Goal: Transaction & Acquisition: Book appointment/travel/reservation

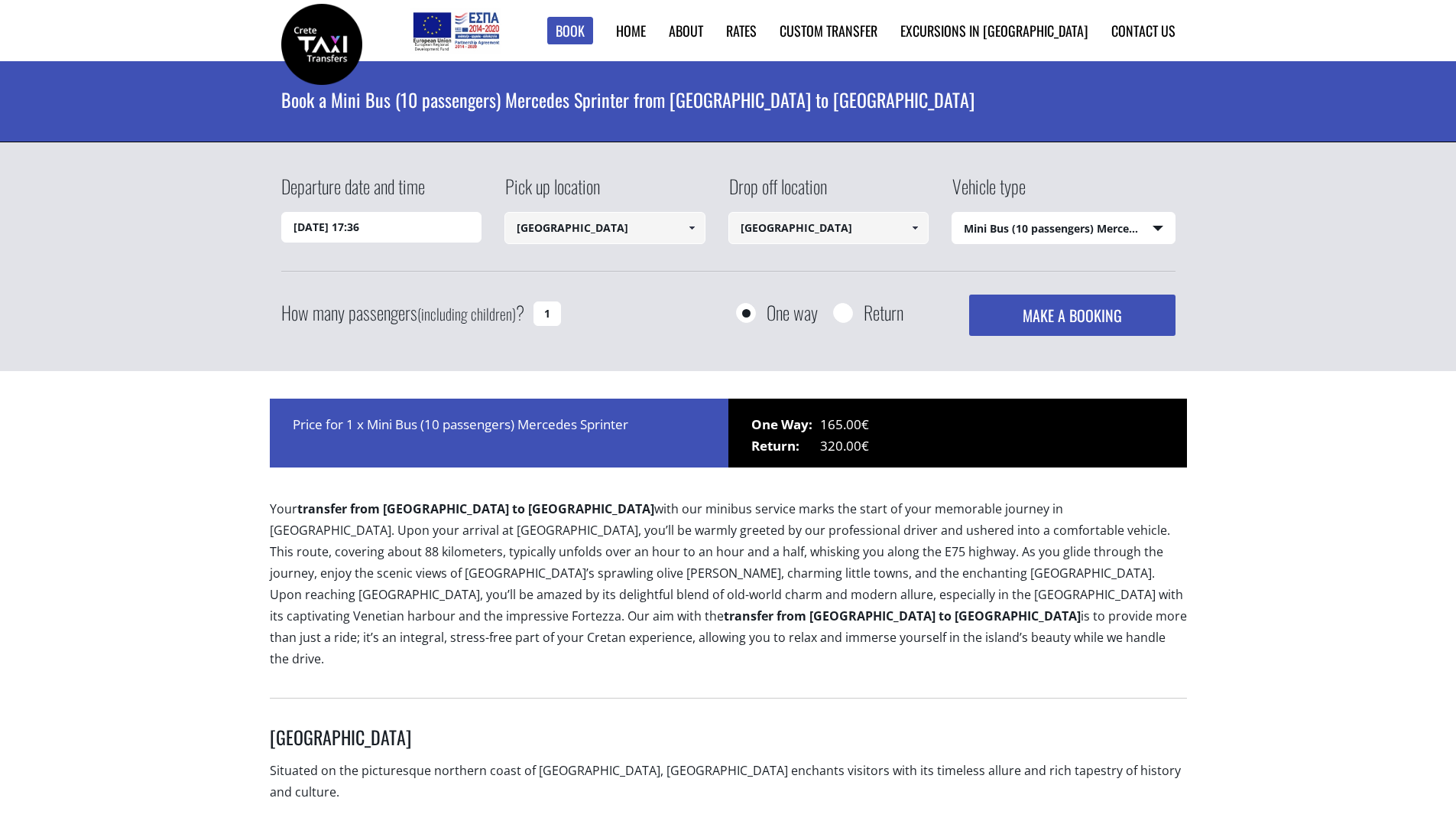
select select "542"
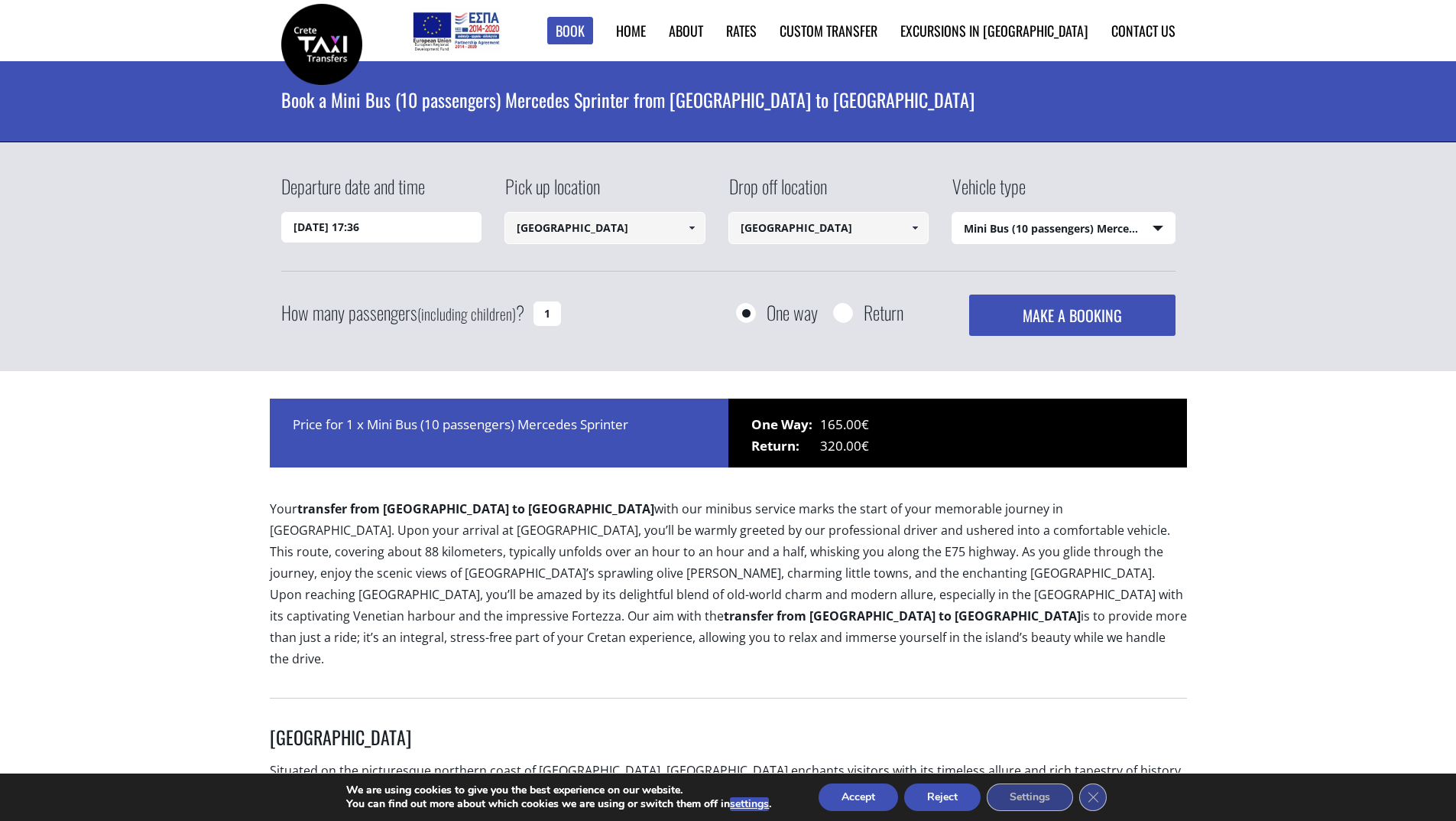
click at [402, 228] on input "13/09/2025 17:36" at bounding box center [382, 227] width 201 height 31
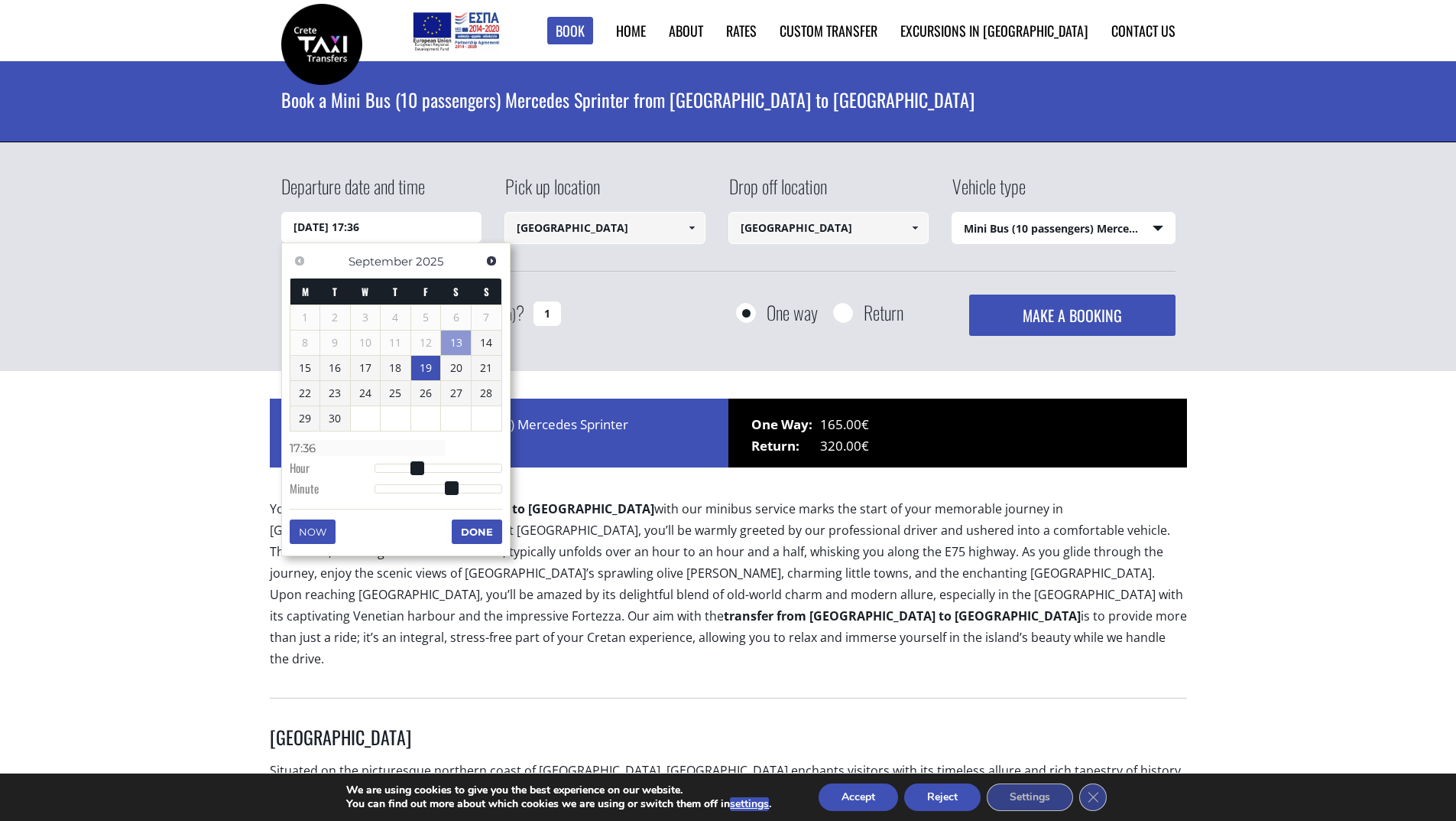
click at [423, 374] on link "19" at bounding box center [426, 368] width 30 height 24
type input "19/09/2025 01:00"
type input "01:00"
type input "19/09/2025 02:00"
type input "02:00"
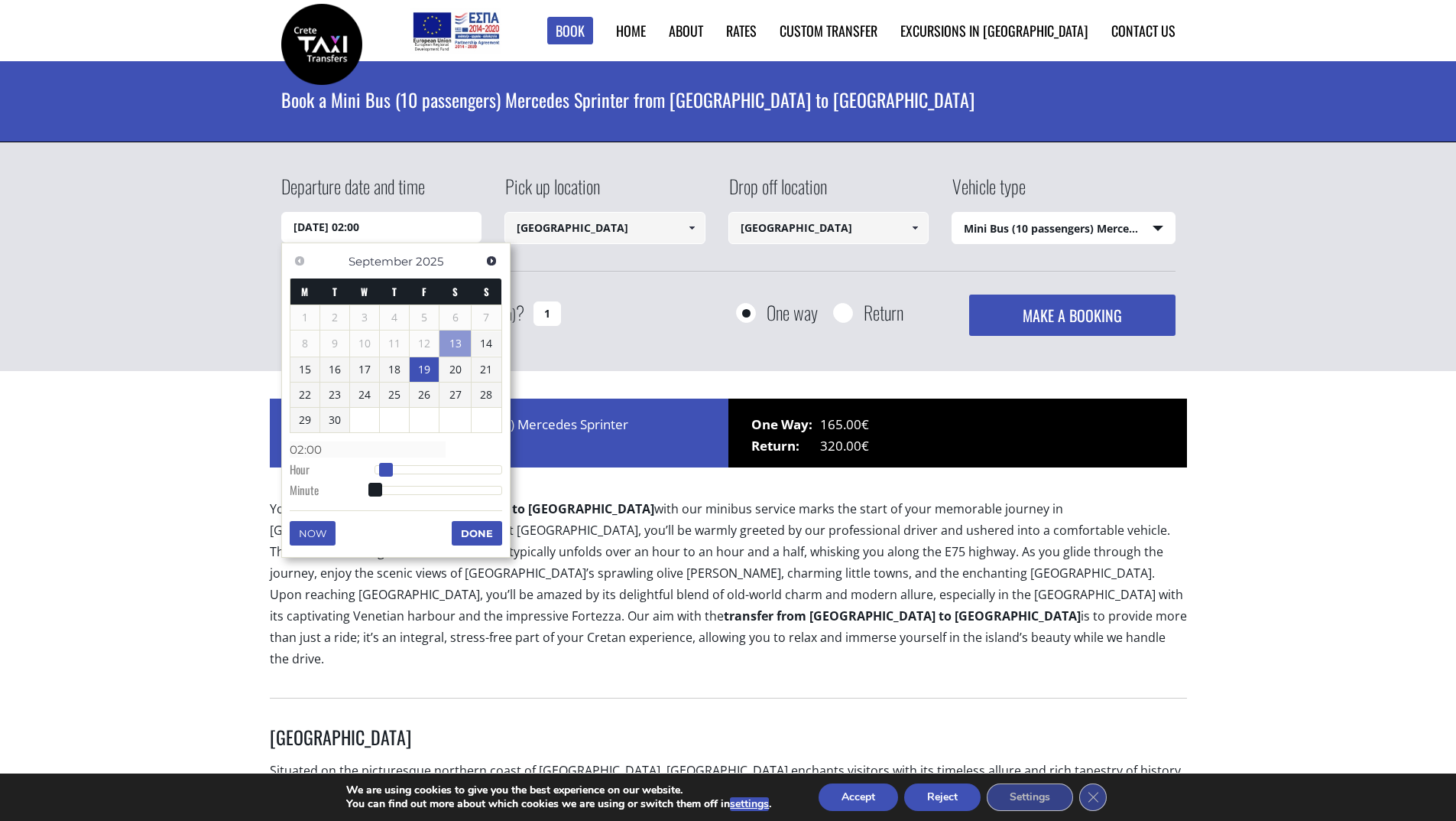
type input "19/09/2025 03:00"
type input "03:00"
drag, startPoint x: 377, startPoint y: 472, endPoint x: 394, endPoint y: 473, distance: 17.0
click at [394, 473] on span at bounding box center [391, 469] width 14 height 14
click at [469, 533] on button "Done" at bounding box center [477, 533] width 50 height 24
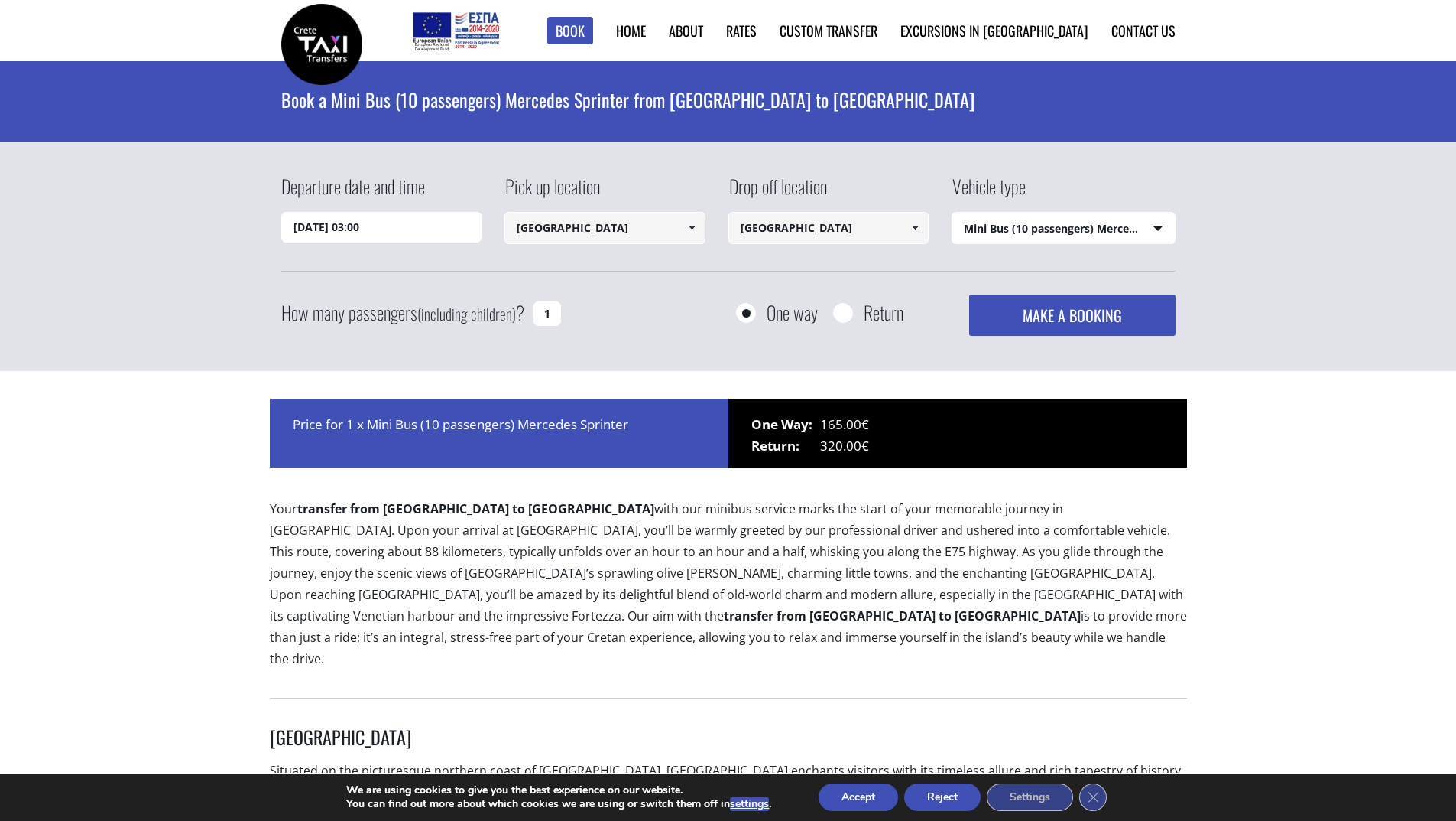
click at [1030, 317] on button "MAKE A BOOKING" at bounding box center [1071, 315] width 205 height 41
click at [1159, 231] on select "Select vehicle type Taxi (4 passengers) Mercedes E Class Mini Van (7 passengers…" at bounding box center [1063, 229] width 222 height 32
select select "4604"
click at [952, 213] on select "Select vehicle type Taxi (4 passengers) Mercedes E Class Mini Van (7 passengers…" at bounding box center [1063, 229] width 222 height 32
click at [407, 228] on input "19/09/2025 03:00" at bounding box center [382, 227] width 201 height 31
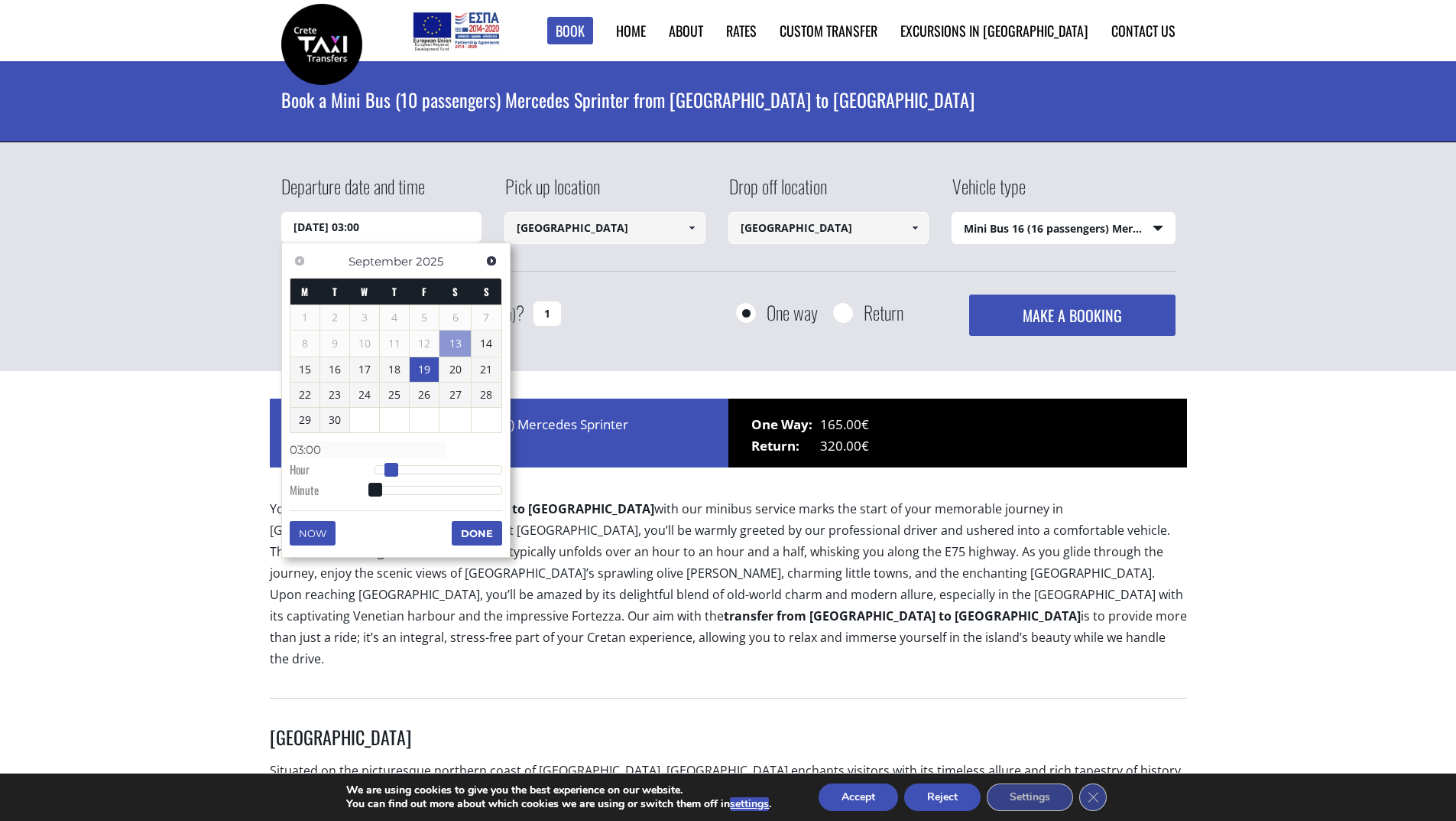
type input "19/09/2025 02:00"
type input "02:00"
type input "19/09/2025 01:00"
type input "01:00"
type input "19/09/2025 02:00"
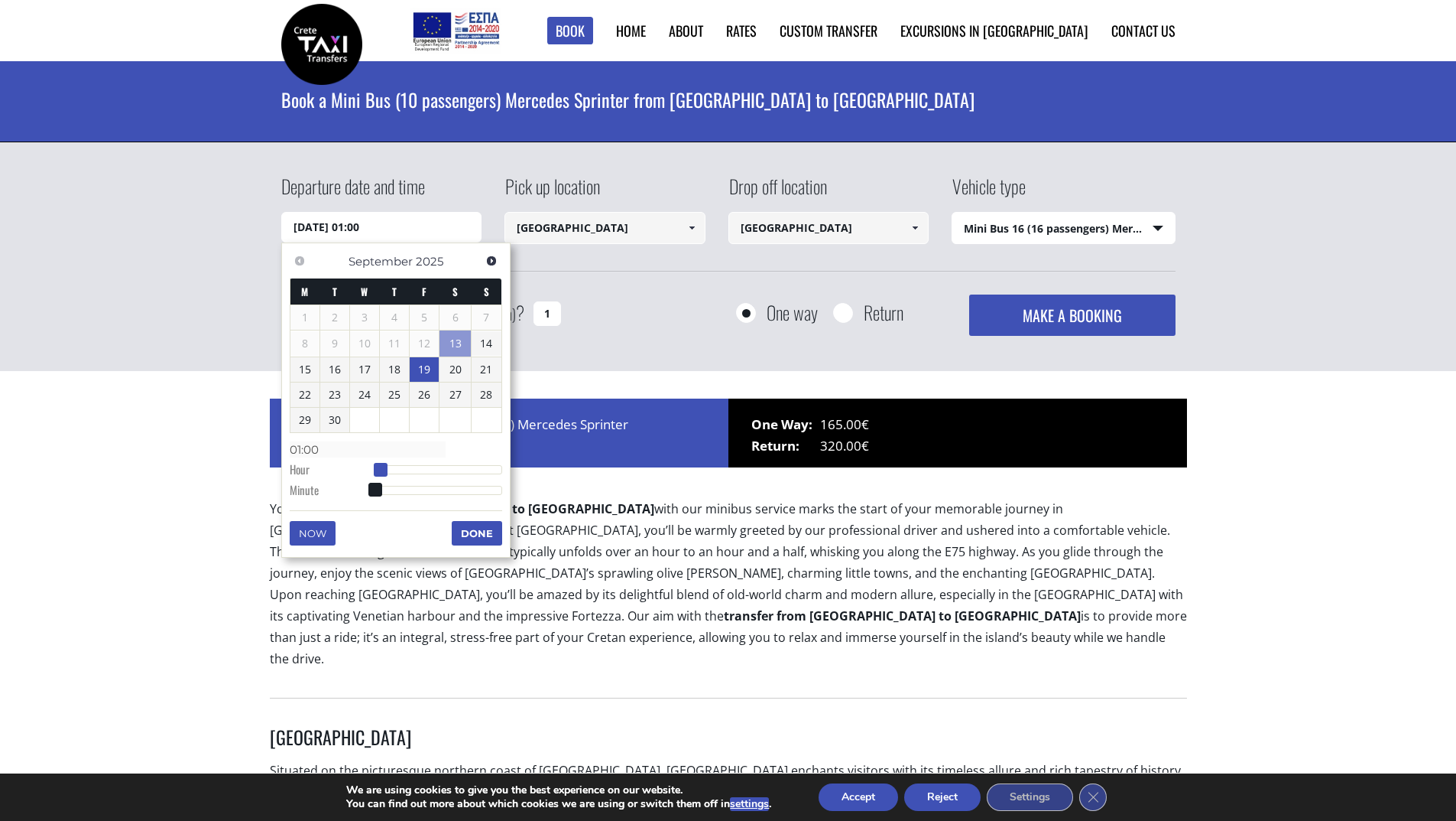
type input "02:00"
click at [385, 470] on span at bounding box center [386, 469] width 14 height 14
click at [478, 532] on button "Done" at bounding box center [477, 533] width 50 height 24
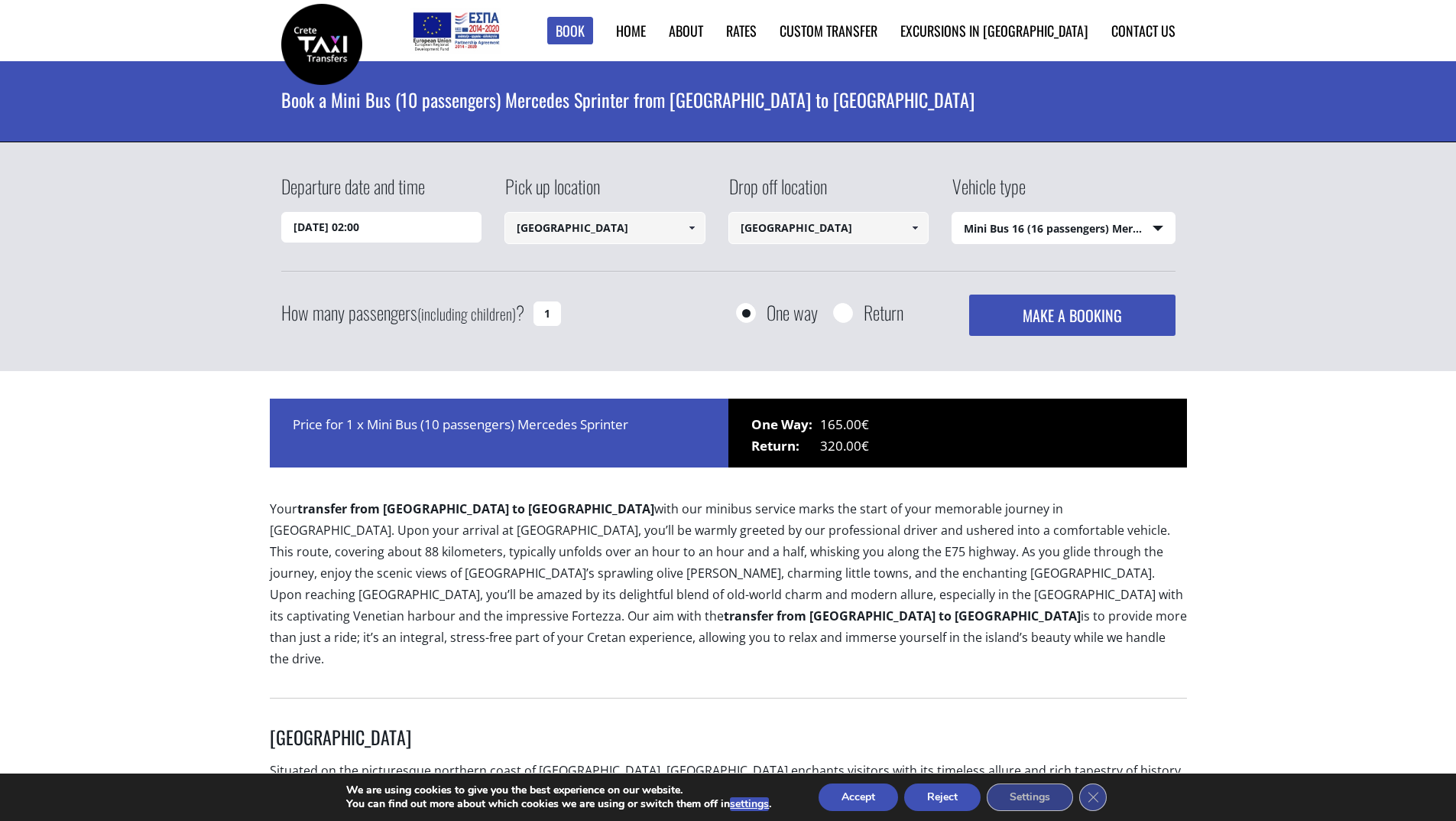
click at [1070, 309] on button "MAKE A BOOKING" at bounding box center [1071, 315] width 205 height 41
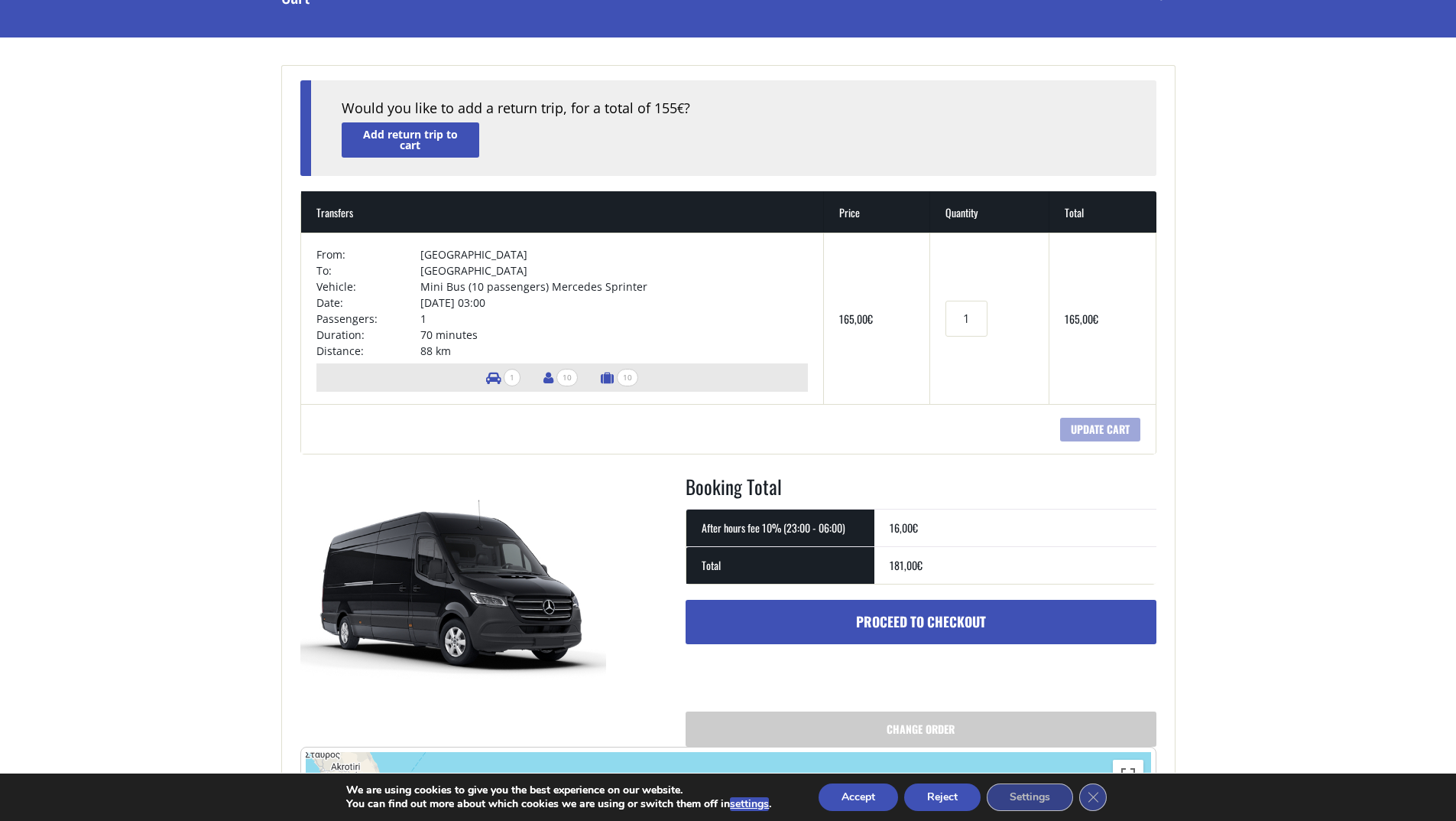
scroll to position [76, 0]
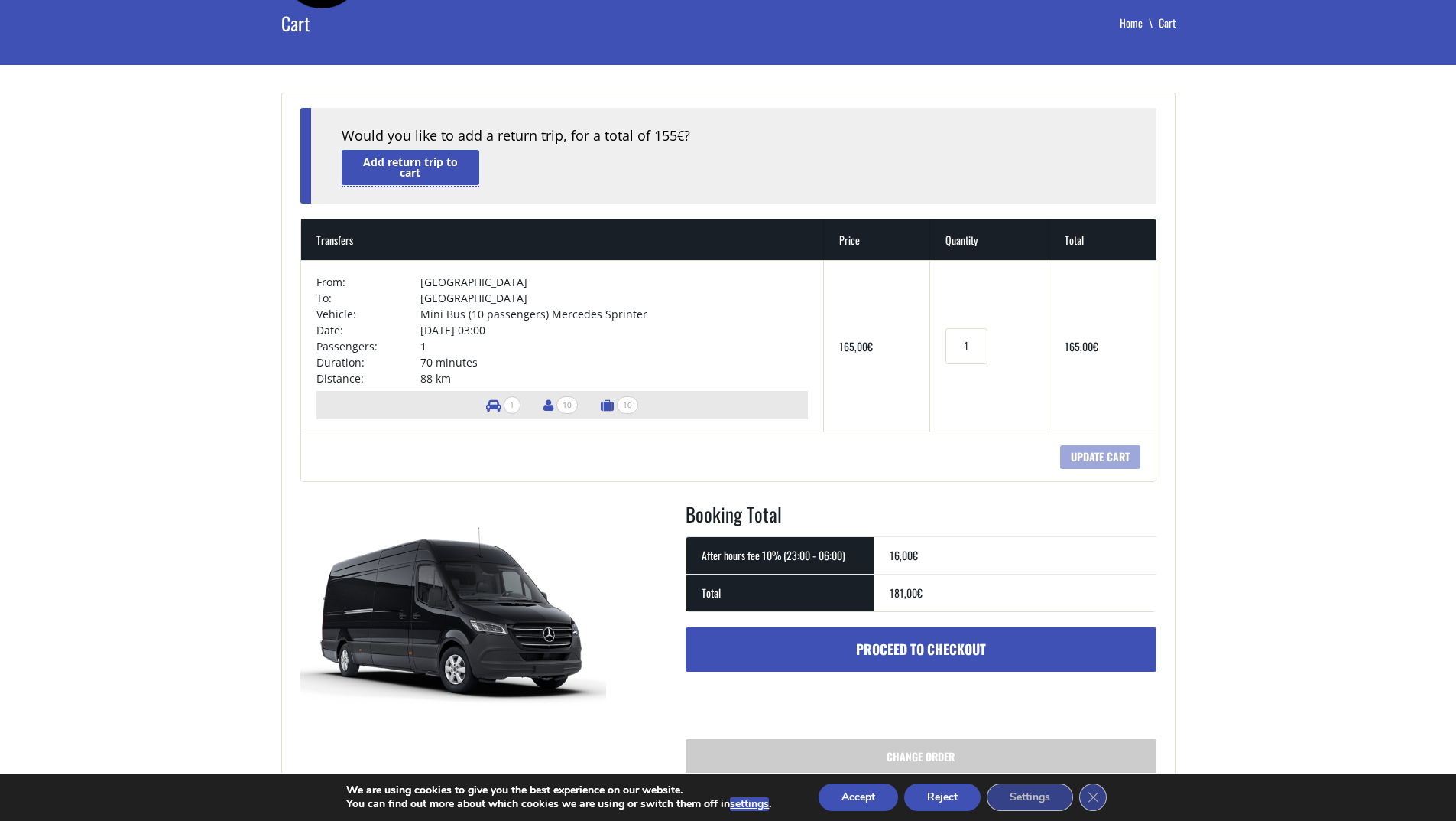
click at [377, 164] on link "Add return trip to cart" at bounding box center [411, 167] width 138 height 34
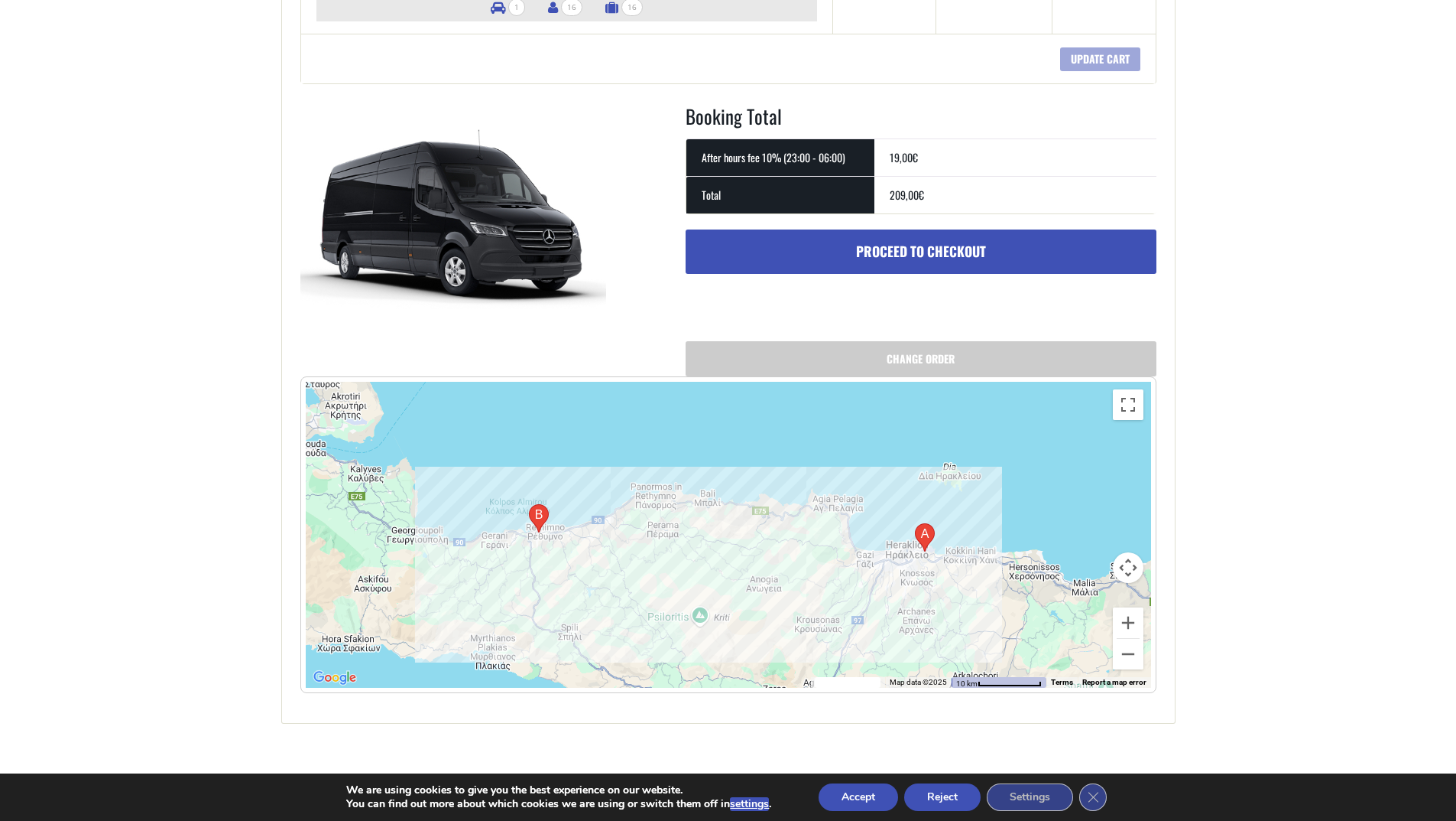
scroll to position [535, 0]
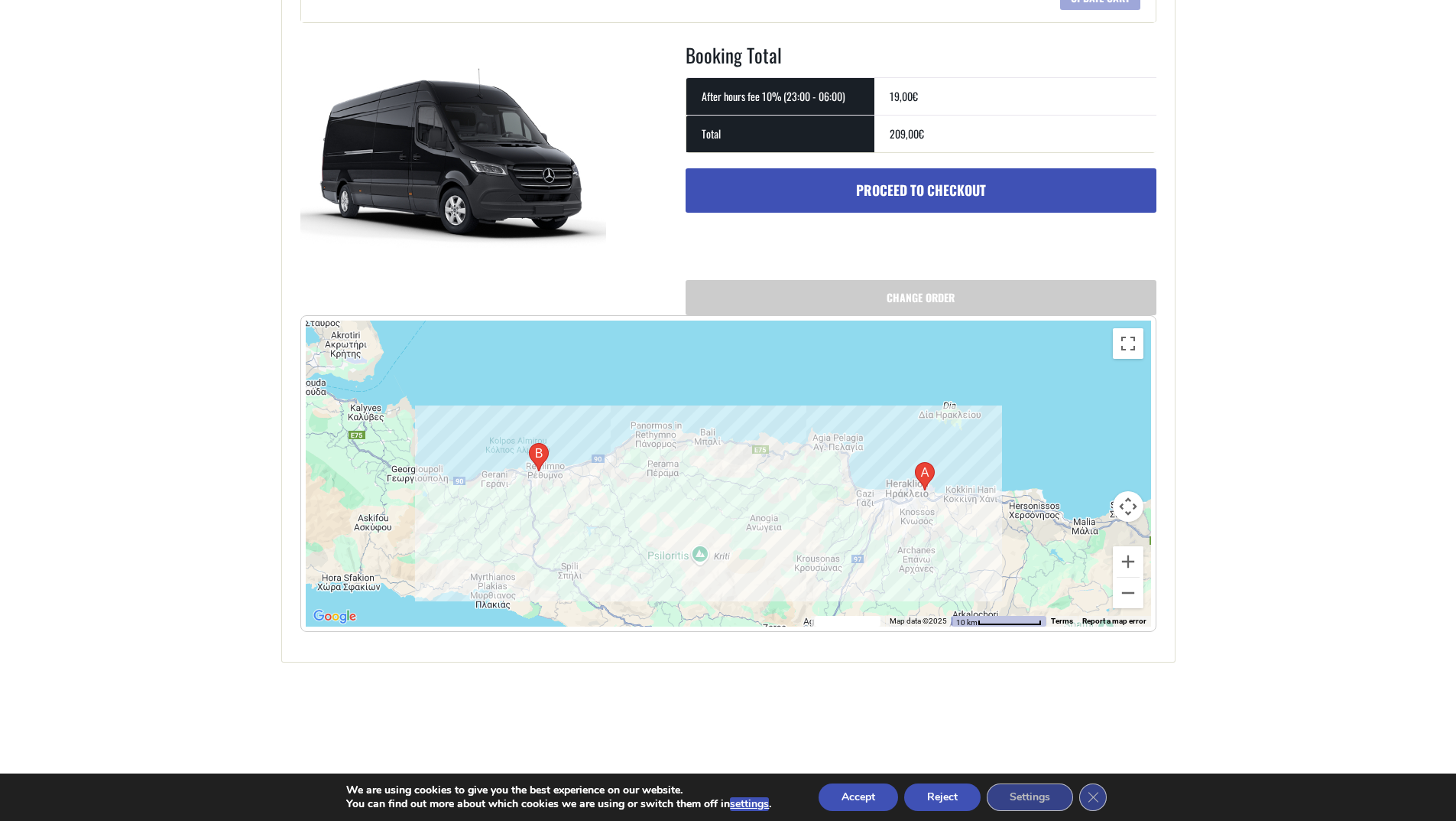
click at [546, 480] on div at bounding box center [729, 473] width 846 height 306
click at [527, 482] on div at bounding box center [729, 473] width 846 height 306
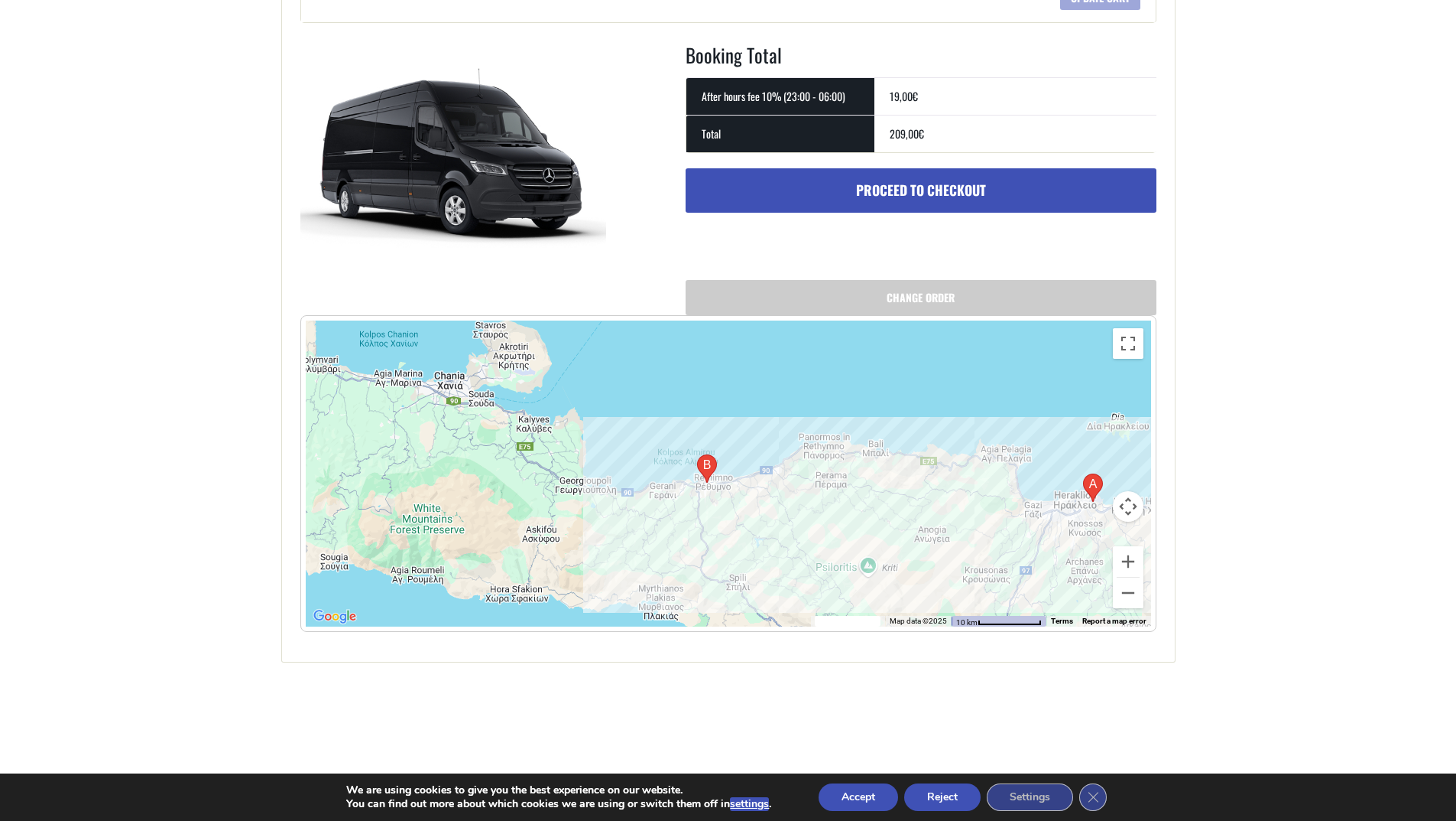
drag, startPoint x: 548, startPoint y: 492, endPoint x: 720, endPoint y: 503, distance: 172.4
click at [720, 503] on div at bounding box center [729, 473] width 846 height 306
click at [717, 501] on div at bounding box center [729, 473] width 846 height 306
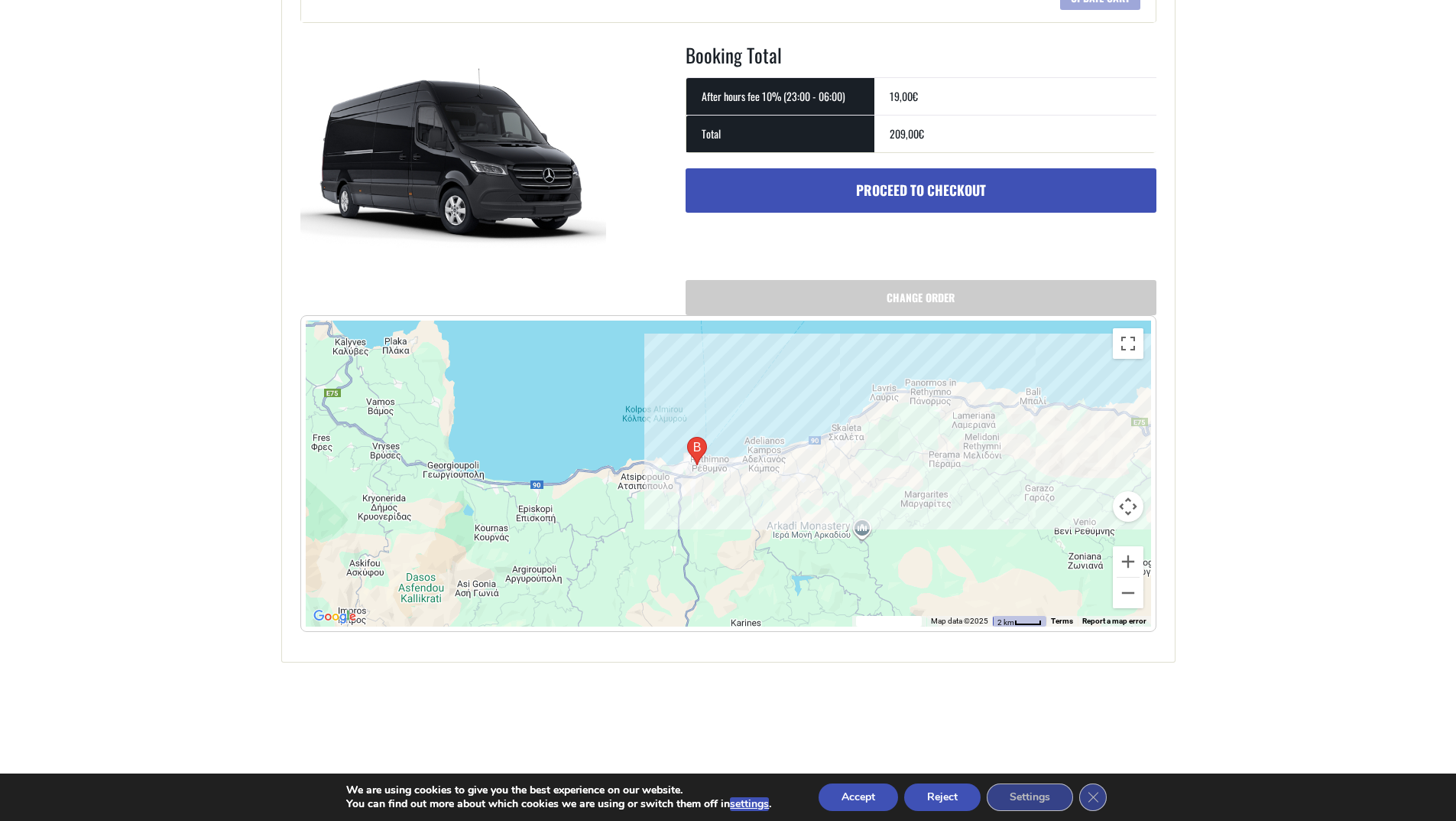
click at [707, 499] on div at bounding box center [729, 473] width 846 height 306
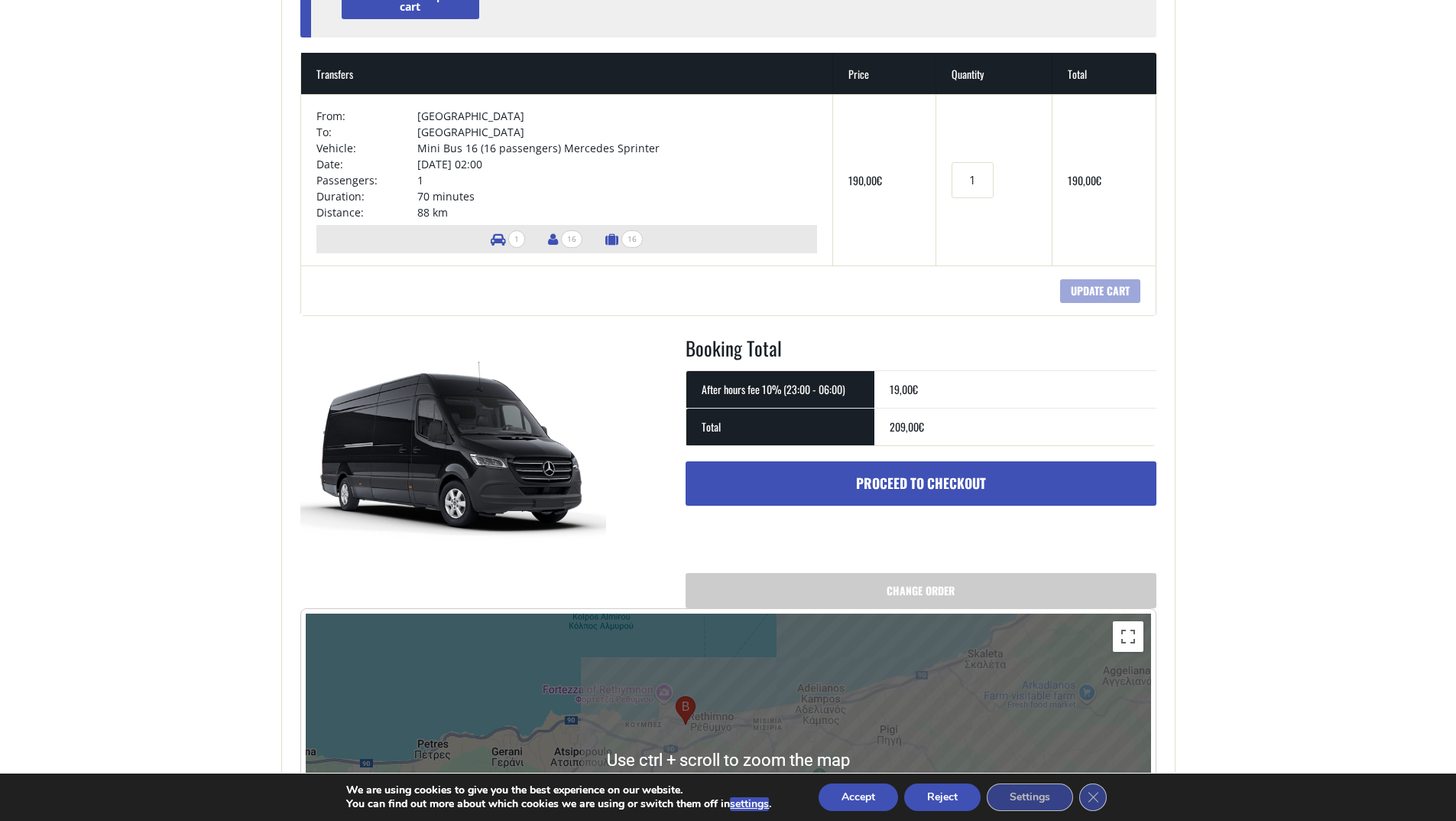
scroll to position [0, 0]
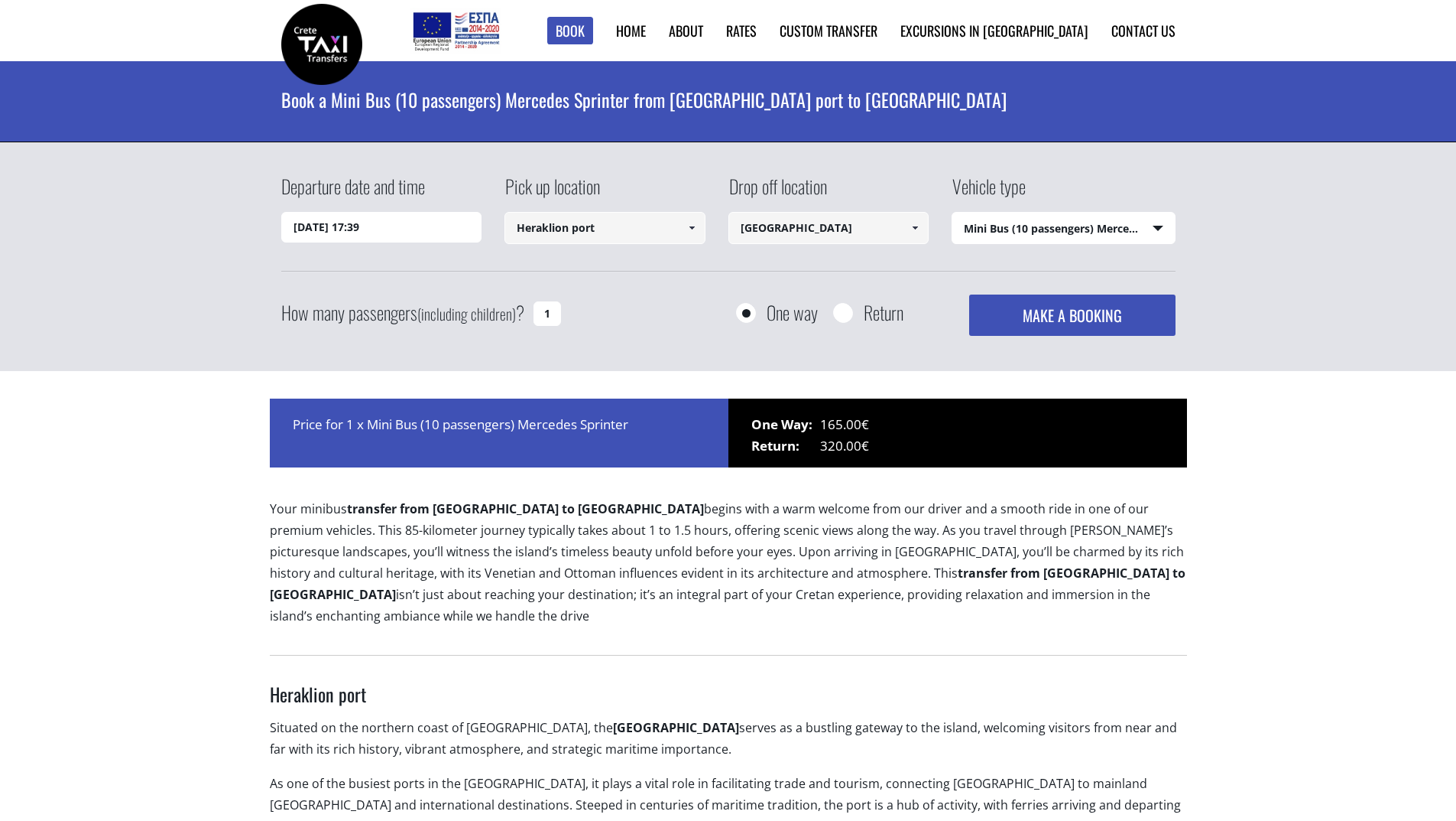
select select "542"
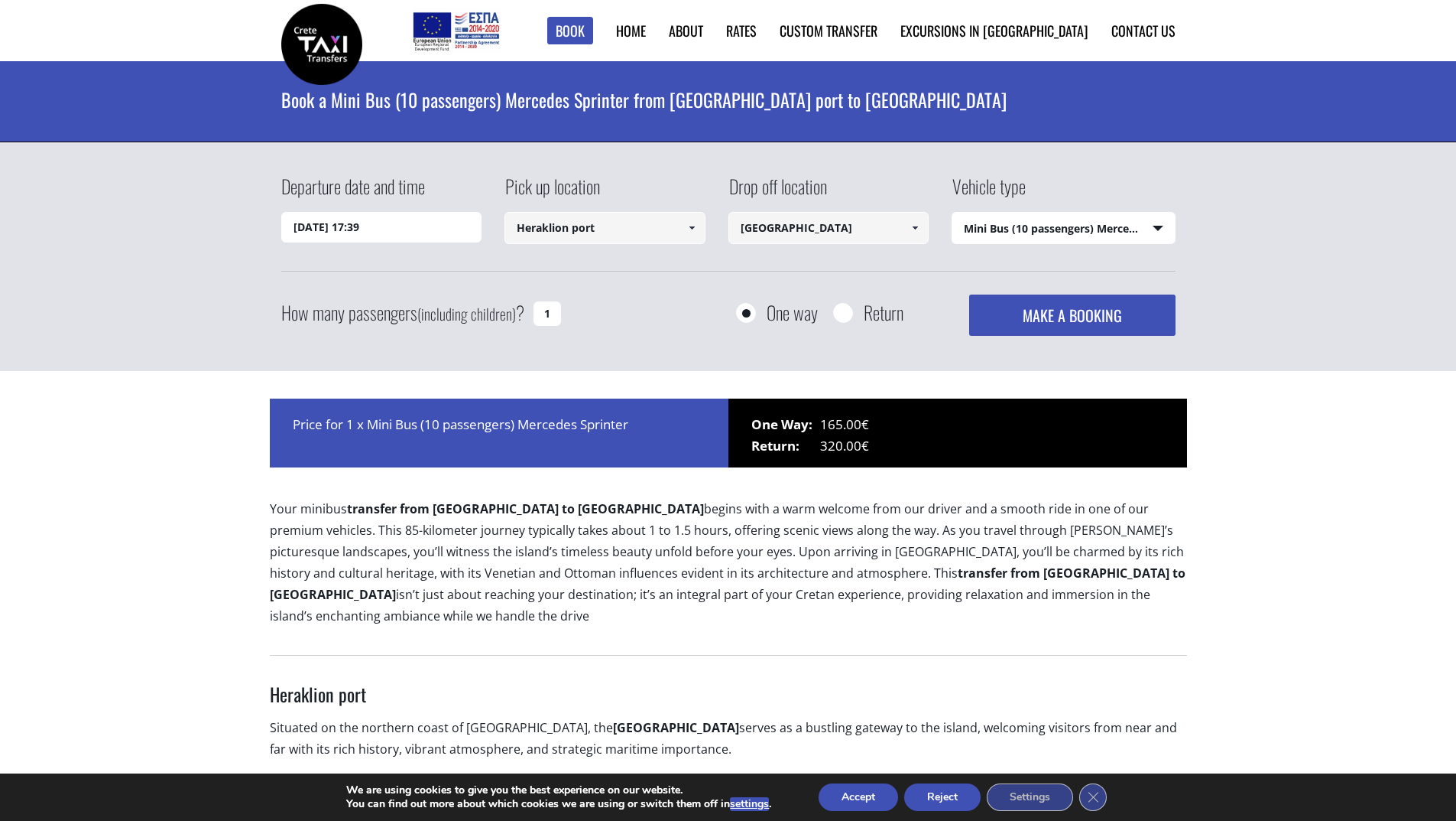
click at [1019, 321] on button "MAKE A BOOKING" at bounding box center [1071, 315] width 205 height 41
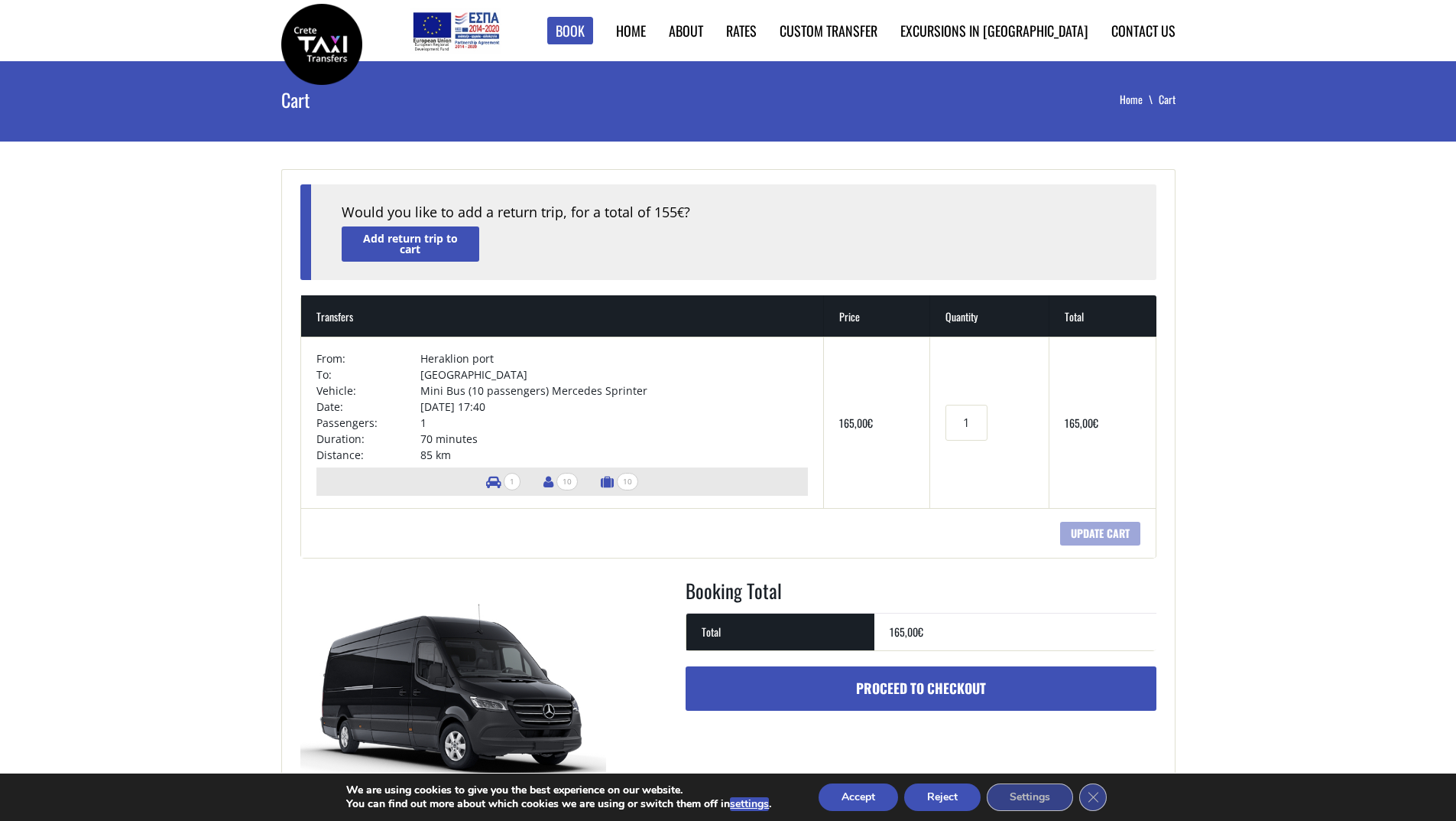
click at [846, 421] on bdi "165,00 €" at bounding box center [855, 422] width 33 height 16
click at [466, 411] on td "[DATE] 17:40" at bounding box center [614, 407] width 387 height 16
click at [414, 247] on link "Add return trip to cart" at bounding box center [411, 244] width 138 height 34
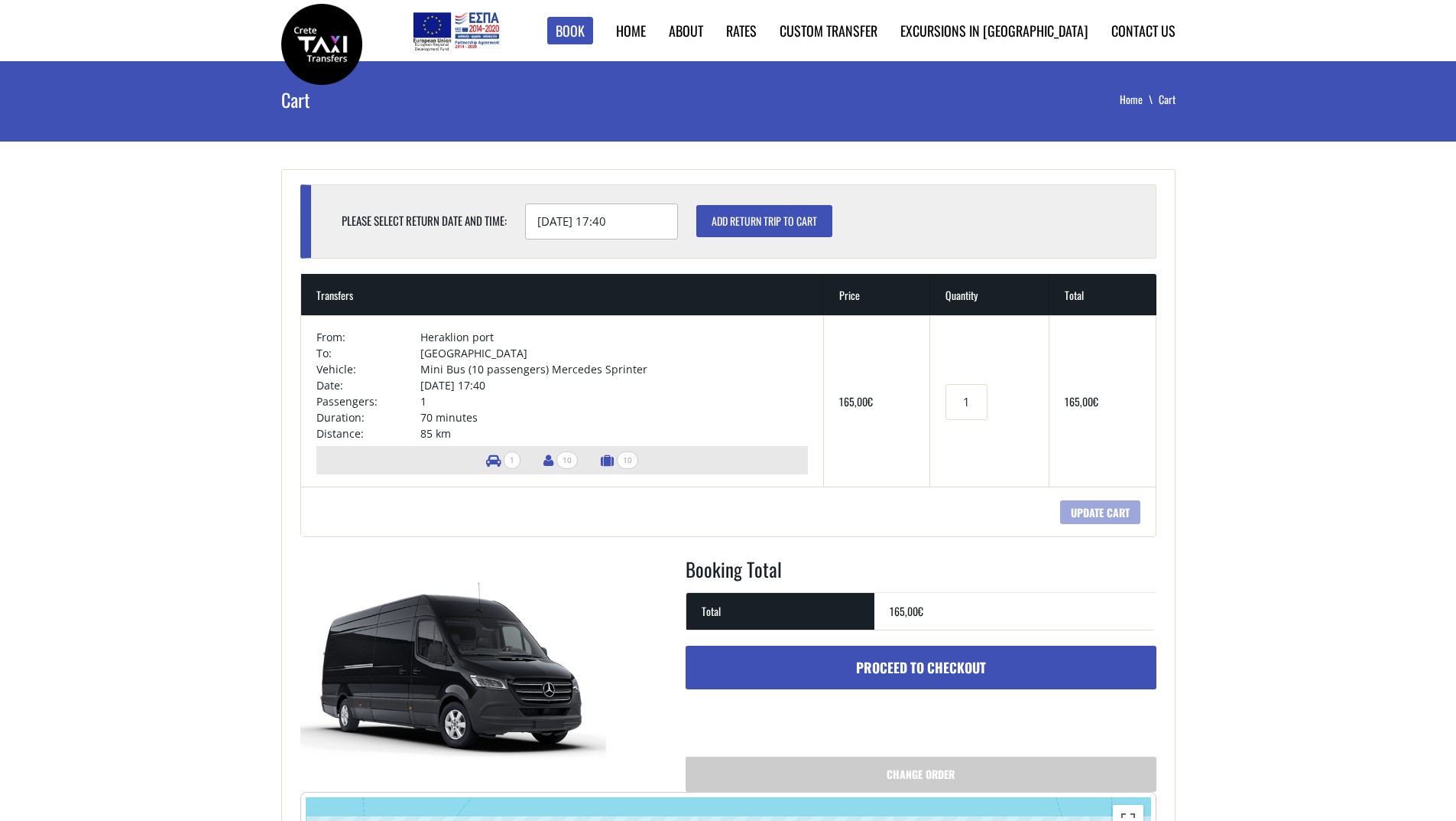
click at [632, 222] on input "[DATE] 17:40" at bounding box center [601, 222] width 153 height 36
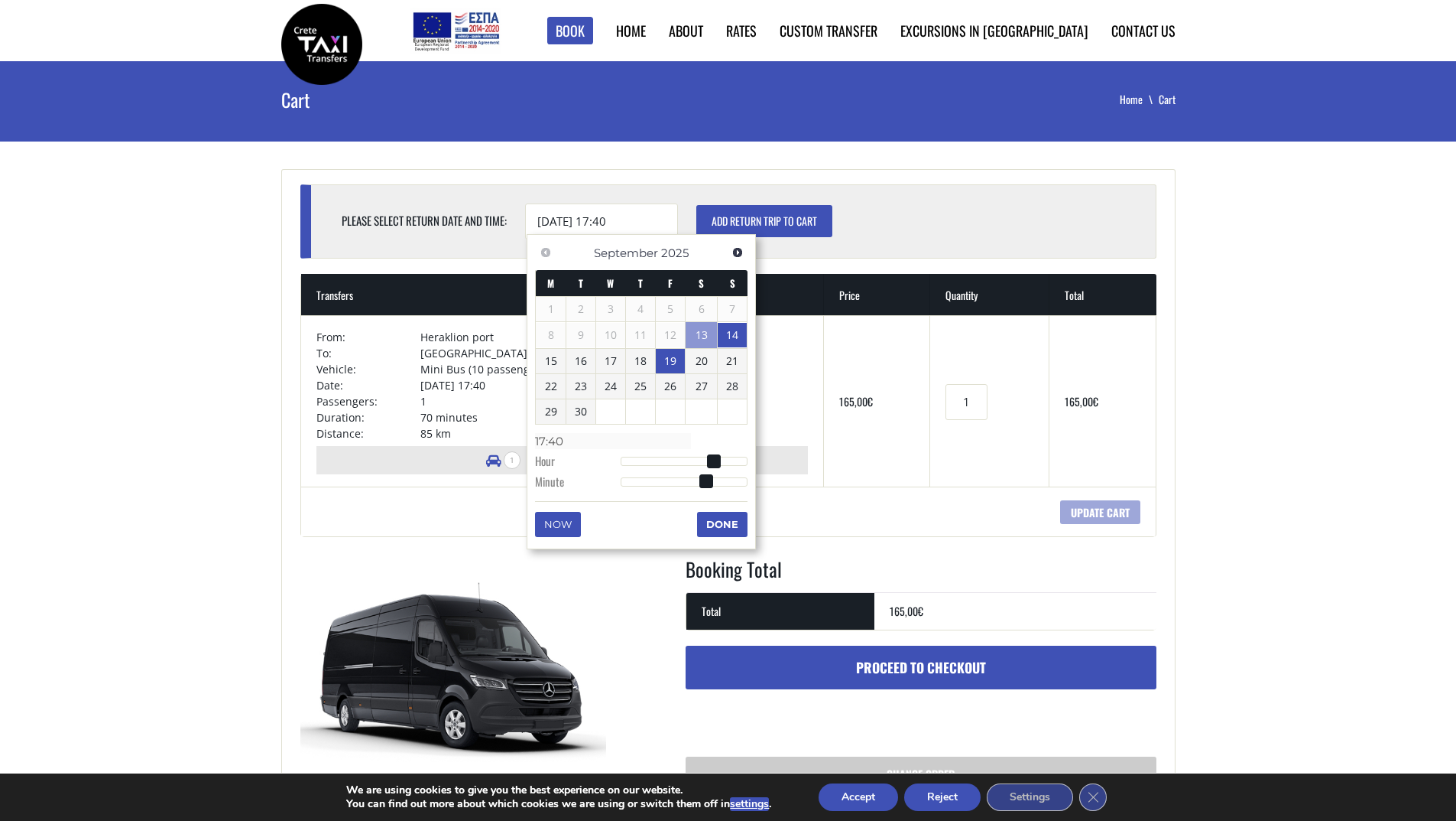
click at [672, 352] on link "19" at bounding box center [670, 361] width 29 height 24
type input "[DATE] 17:40"
click at [816, 220] on input "Add return trip to cart" at bounding box center [765, 221] width 136 height 32
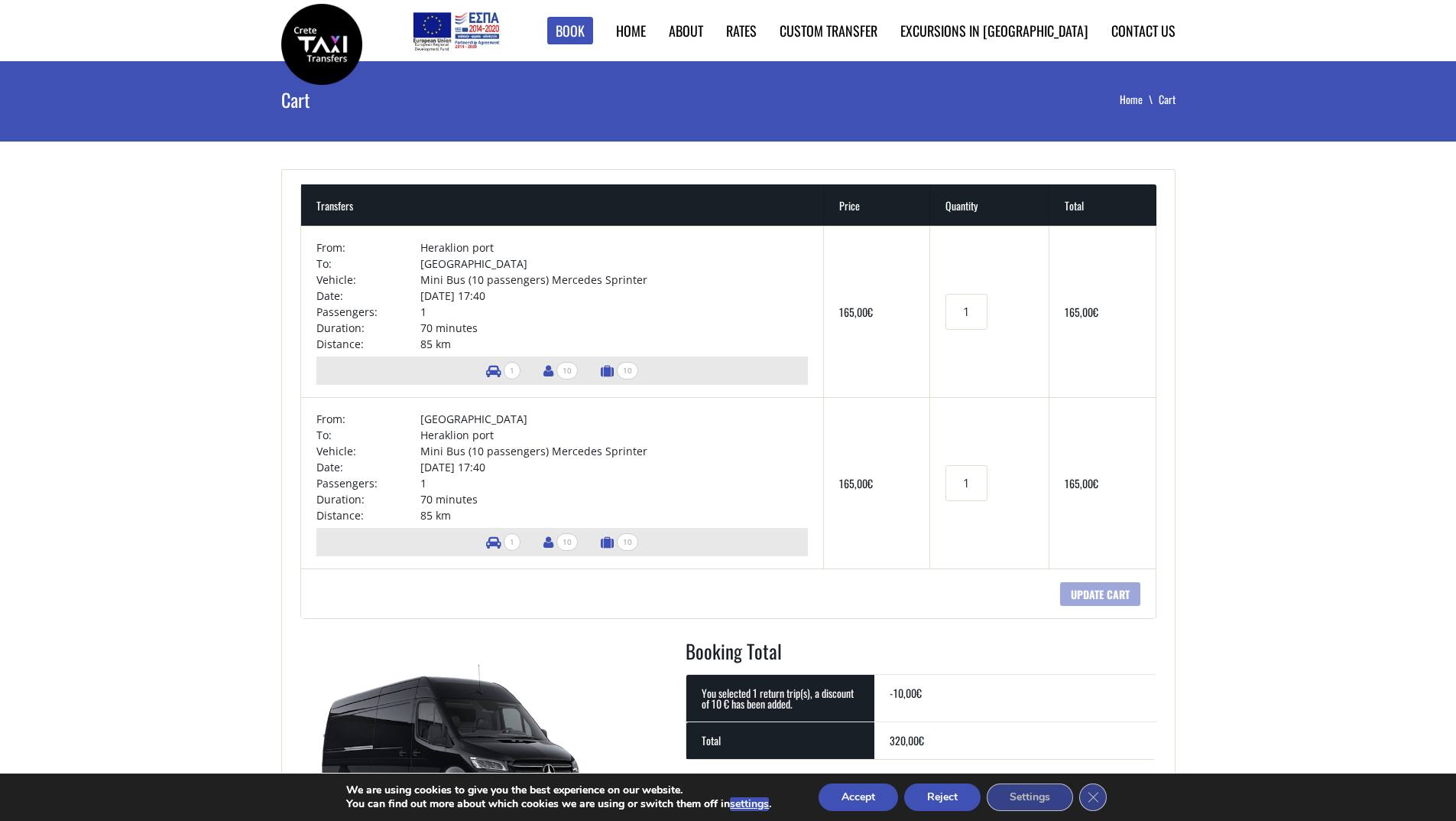
drag, startPoint x: 0, startPoint y: 0, endPoint x: 704, endPoint y: 329, distance: 777.1
click at [704, 329] on td "70 minutes" at bounding box center [614, 328] width 387 height 16
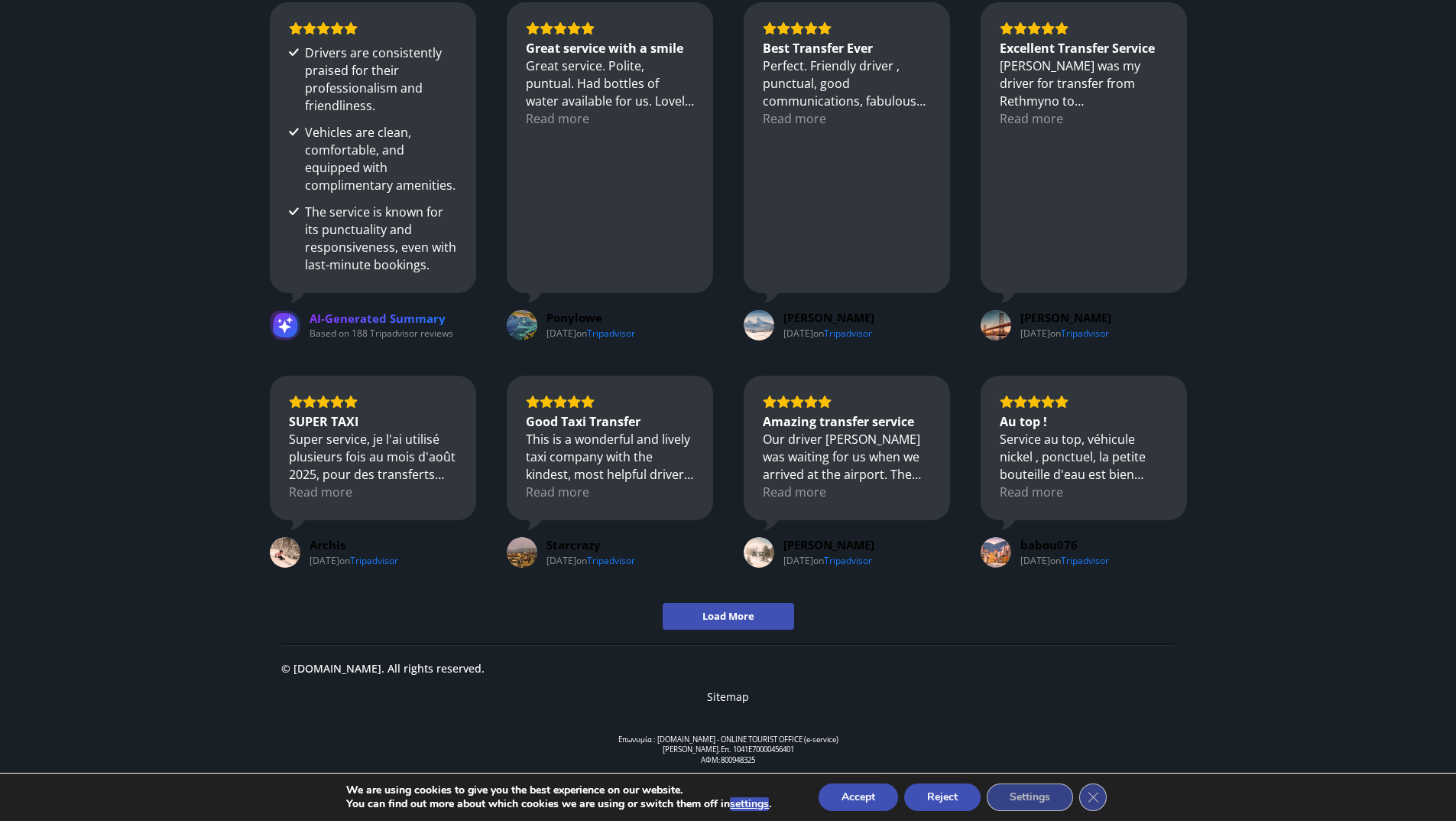
scroll to position [1722, 0]
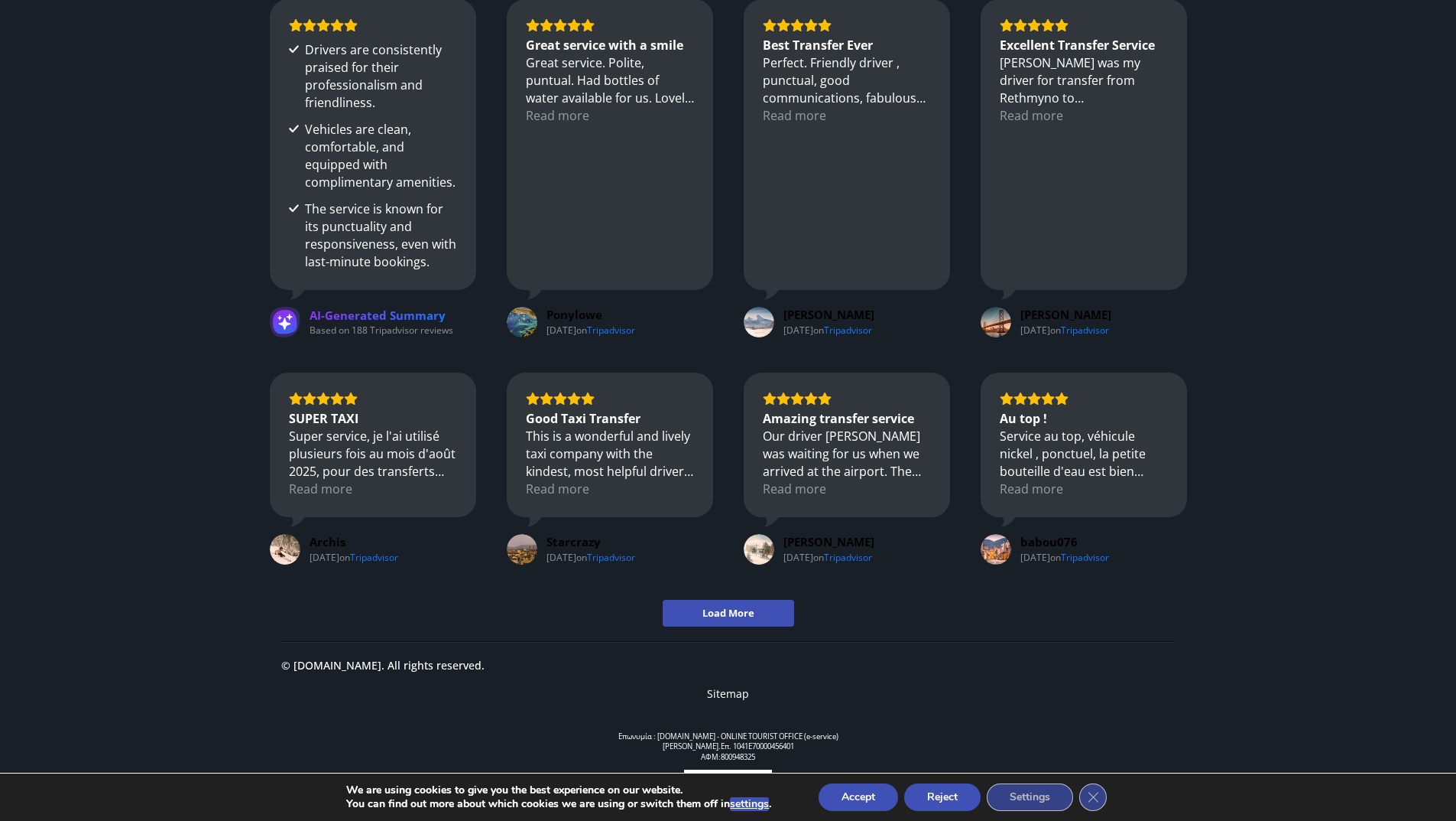
click at [847, 794] on button "Accept" at bounding box center [859, 797] width 80 height 28
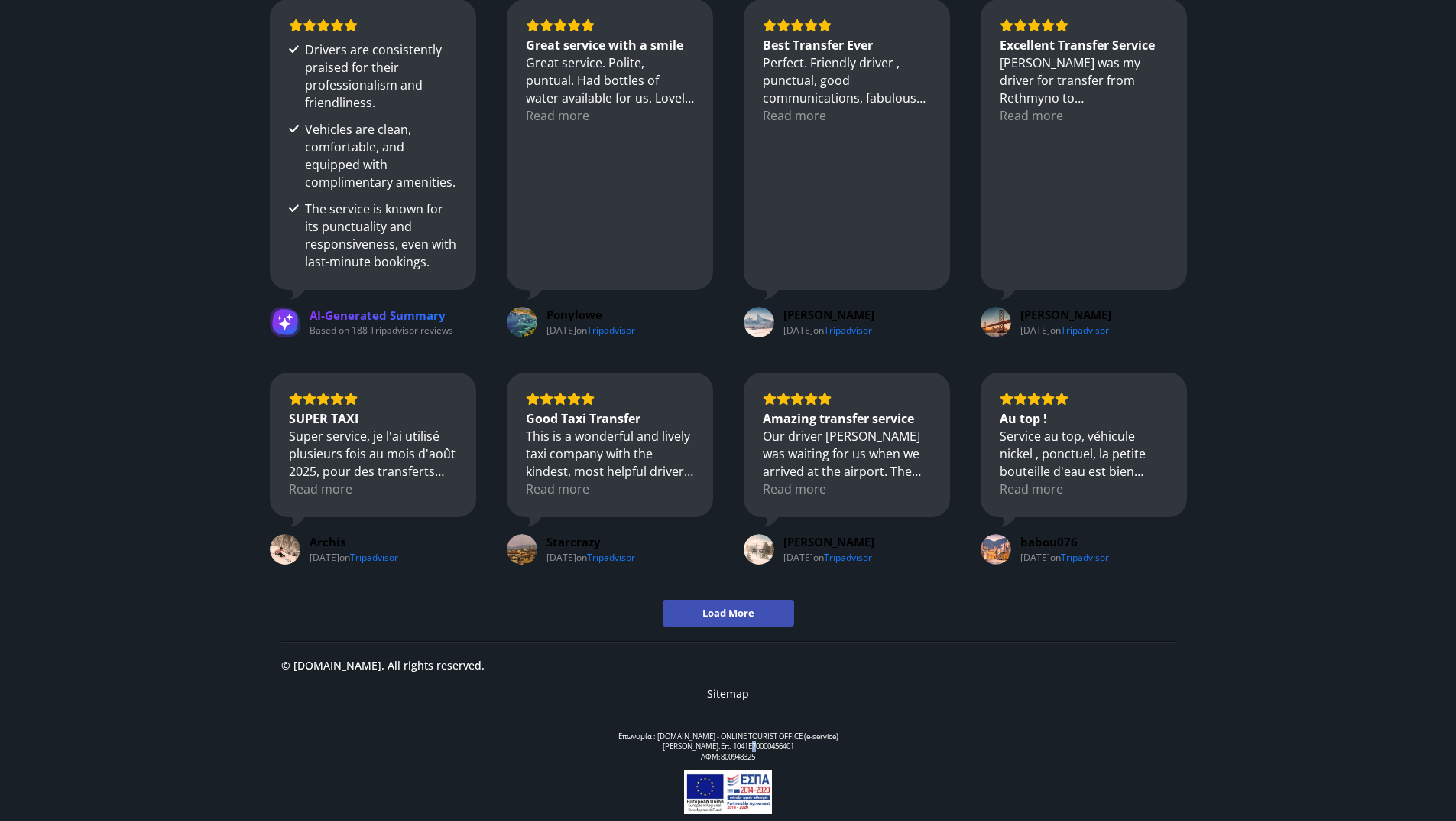
click at [757, 744] on div "Επωνυμία : CreteTaxiTransfers.gr - ONLINE TOURIST OFFICE (e-service) Μητρώο Του…" at bounding box center [729, 746] width 894 height 32
click at [760, 743] on div "Επωνυμία : CreteTaxiTransfers.gr - ONLINE TOURIST OFFICE (e-service) Μητρώο Του…" at bounding box center [729, 746] width 894 height 32
click at [159, 435] on footer "Payment Link What our customers say Drivers are consistently praised for their …" at bounding box center [728, 248] width 1456 height 1145
